Goal: Download file/media

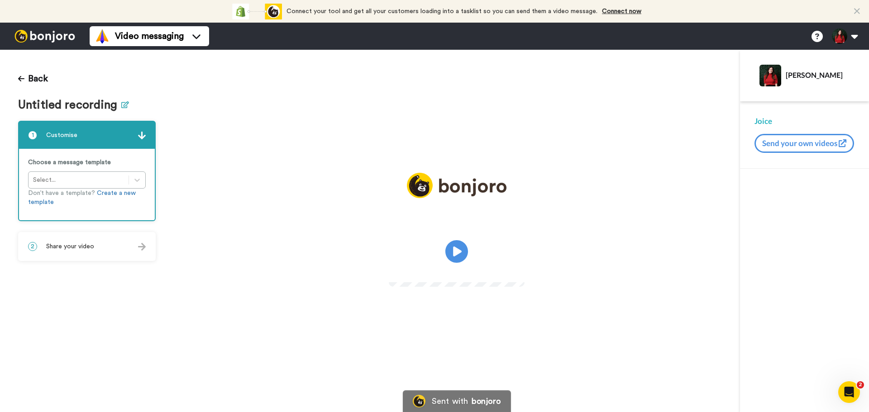
click at [122, 106] on icon at bounding box center [125, 104] width 8 height 7
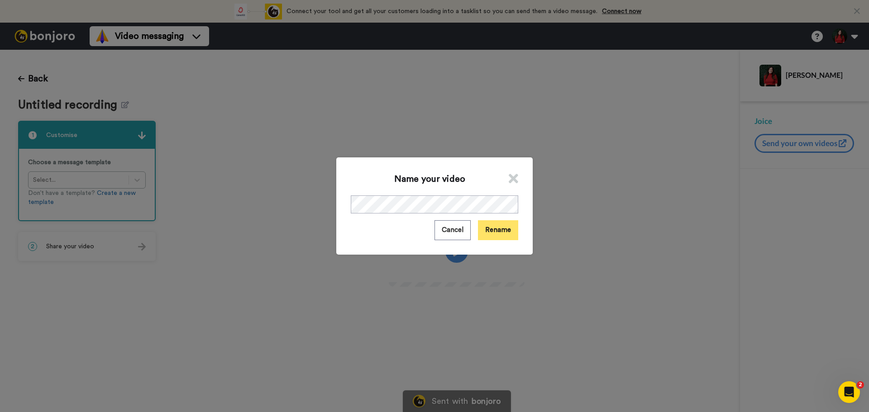
click at [500, 231] on button "Rename" at bounding box center [498, 229] width 40 height 19
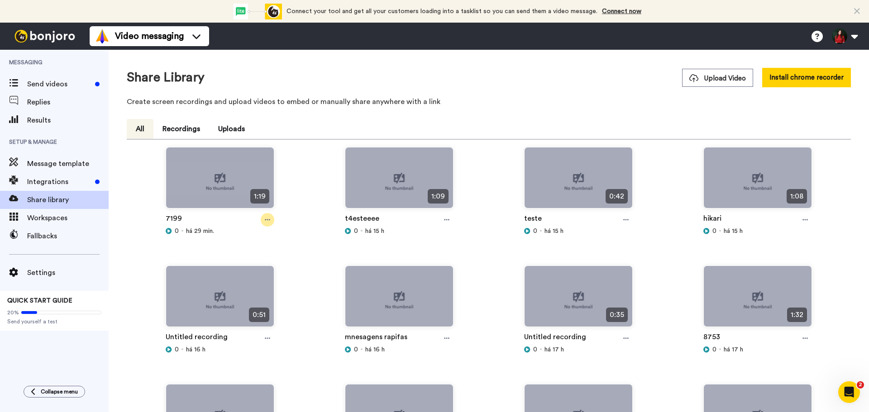
click at [265, 217] on icon at bounding box center [267, 220] width 5 height 6
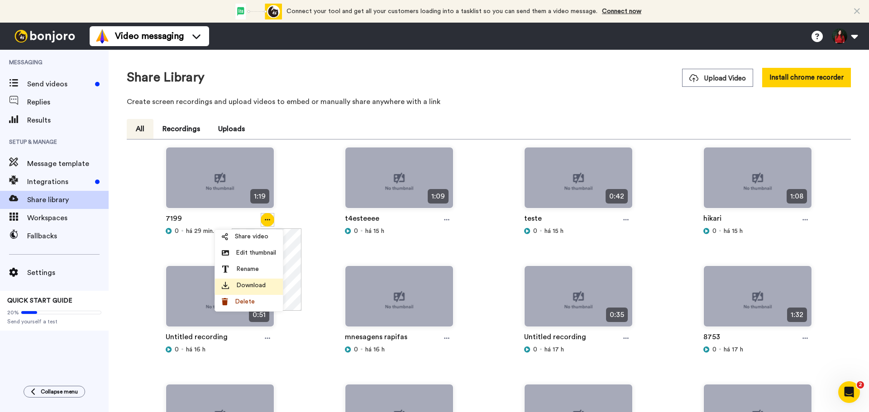
click at [261, 287] on span "Download" at bounding box center [250, 285] width 29 height 9
